Goal: Task Accomplishment & Management: Manage account settings

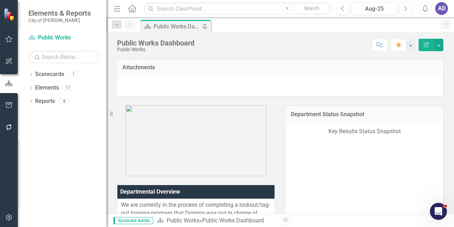
click at [405, 7] on icon "Next" at bounding box center [406, 8] width 4 height 6
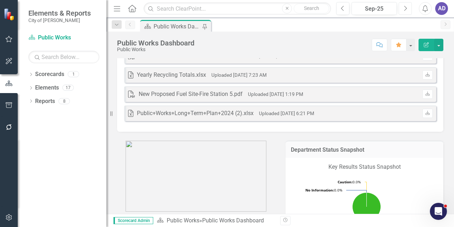
scroll to position [20, 0]
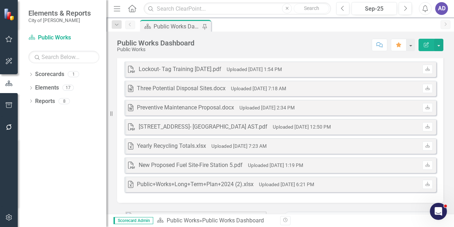
click at [365, 108] on div "Word Preventive Maintenance Proposal.docx Uploaded [DATE] 2:34 PM Download" at bounding box center [280, 108] width 312 height 16
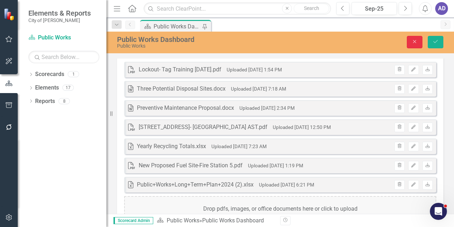
click at [415, 42] on icon "Close" at bounding box center [415, 41] width 6 height 5
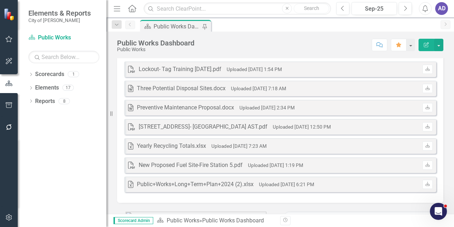
click at [340, 107] on div "Word Preventive Maintenance Proposal.docx Uploaded [DATE] 2:34 PM Download" at bounding box center [280, 108] width 312 height 16
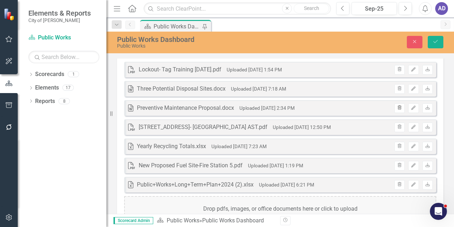
click at [398, 106] on icon "button" at bounding box center [400, 107] width 4 height 4
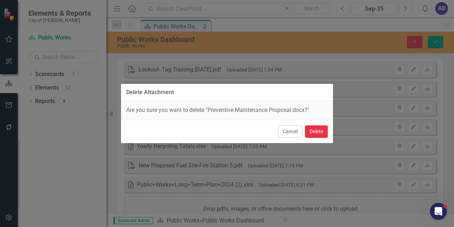
click at [321, 131] on button "Delete" at bounding box center [316, 131] width 23 height 12
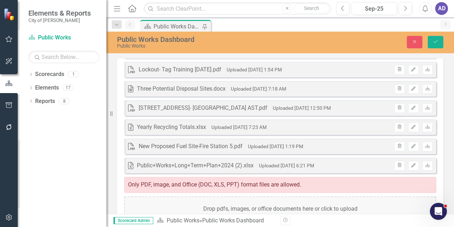
scroll to position [3, 0]
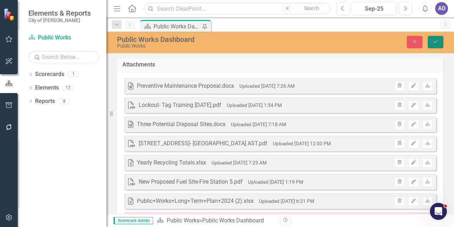
click at [436, 44] on icon "Save" at bounding box center [436, 41] width 6 height 5
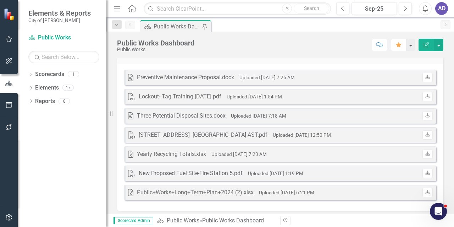
scroll to position [0, 0]
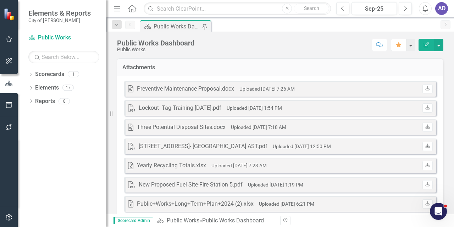
click at [344, 88] on div "Word Preventive Maintenance Proposal.docx Uploaded [DATE] 7:26 AM Download" at bounding box center [280, 89] width 312 height 16
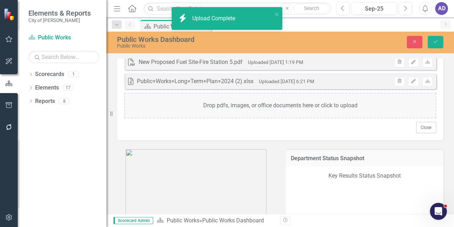
scroll to position [199, 0]
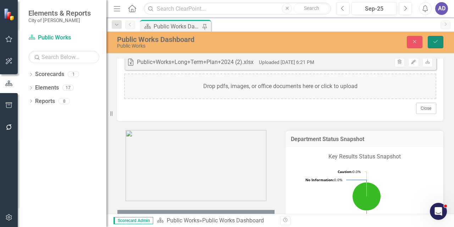
click at [435, 42] on icon "Save" at bounding box center [436, 41] width 6 height 5
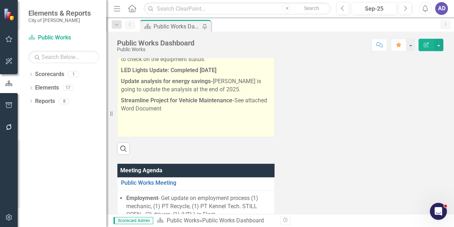
scroll to position [598, 0]
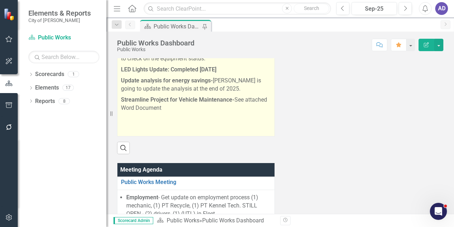
click at [163, 103] on p "Streamline Project for Vehicle Maintenance- See attached Word Document" at bounding box center [196, 103] width 150 height 19
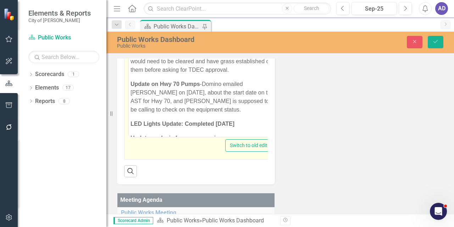
scroll to position [16, 0]
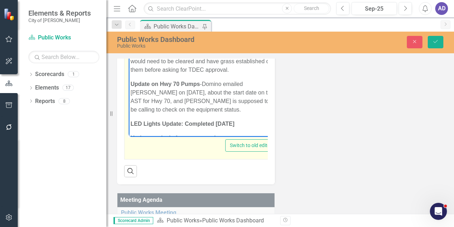
click at [240, 128] on p "LED Lights Update: Completed [DATE]" at bounding box center [203, 124] width 144 height 9
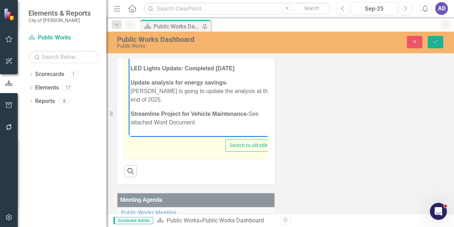
scroll to position [71, 0]
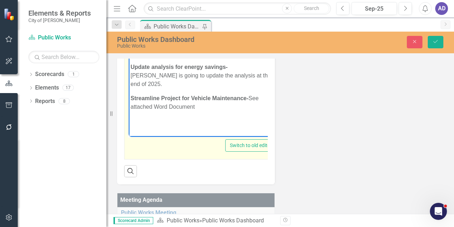
drag, startPoint x: 188, startPoint y: 108, endPoint x: 157, endPoint y: 109, distance: 32.0
click at [157, 109] on p "Streamline Project for Vehicle Maintenance- See attached Word Document" at bounding box center [203, 102] width 144 height 17
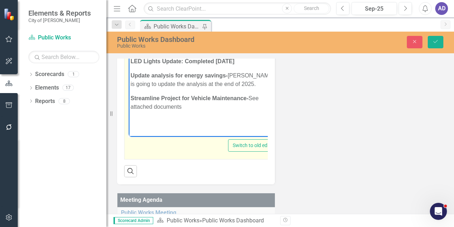
scroll to position [1106, 0]
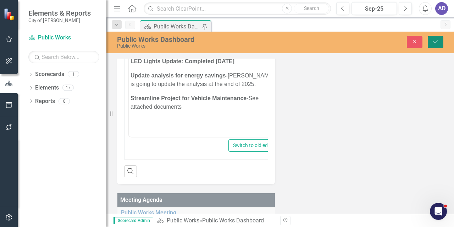
click at [434, 42] on icon "Save" at bounding box center [436, 41] width 6 height 5
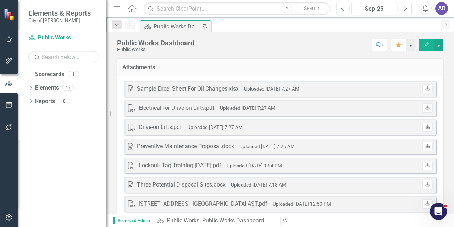
click at [442, 7] on div "AD" at bounding box center [442, 8] width 13 height 13
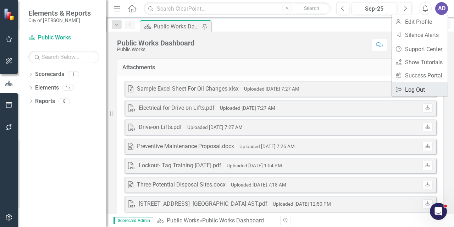
click at [418, 87] on link "Logout Log Out" at bounding box center [420, 89] width 56 height 13
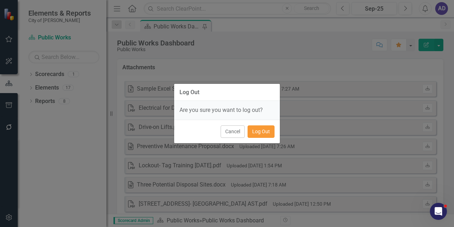
click at [268, 131] on button "Log Out" at bounding box center [261, 131] width 27 height 12
